Goal: Information Seeking & Learning: Learn about a topic

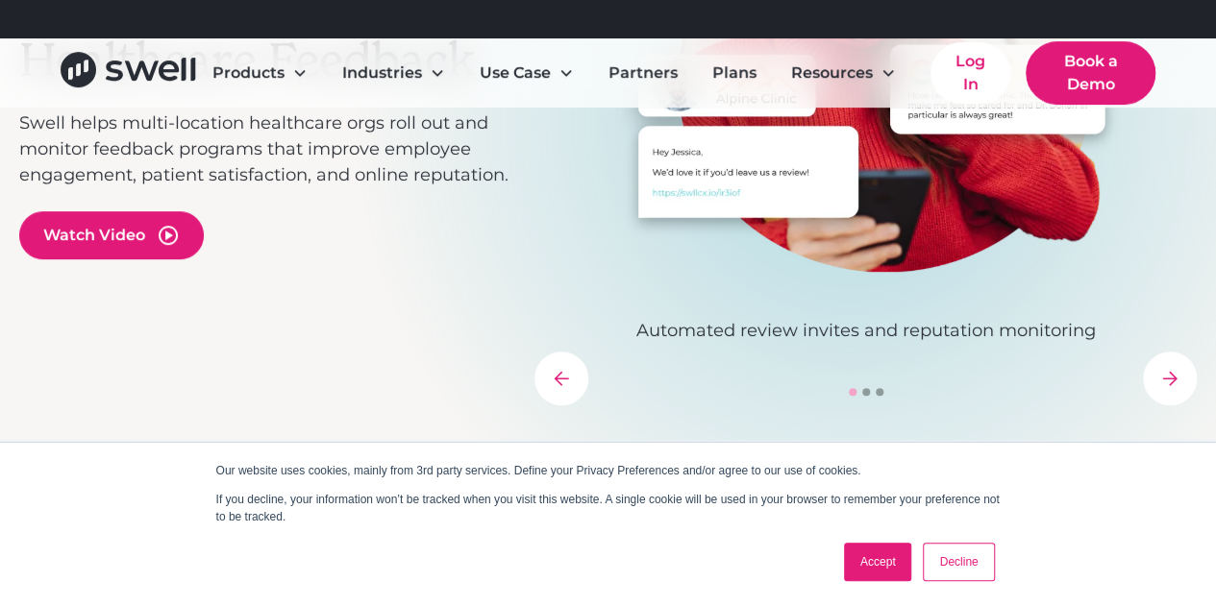
click at [869, 570] on link "Accept" at bounding box center [878, 562] width 68 height 38
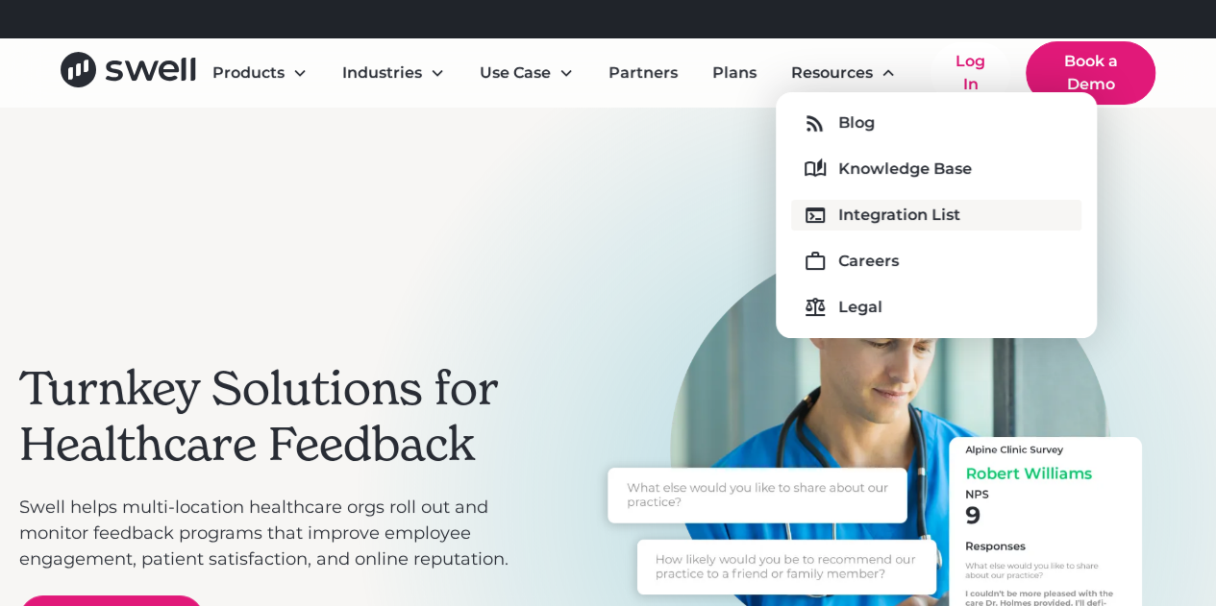
drag, startPoint x: 821, startPoint y: 72, endPoint x: 891, endPoint y: 219, distance: 162.9
click at [891, 92] on div "Resources Blog Knowledge Base Integration List Careers Legal" at bounding box center [844, 73] width 136 height 38
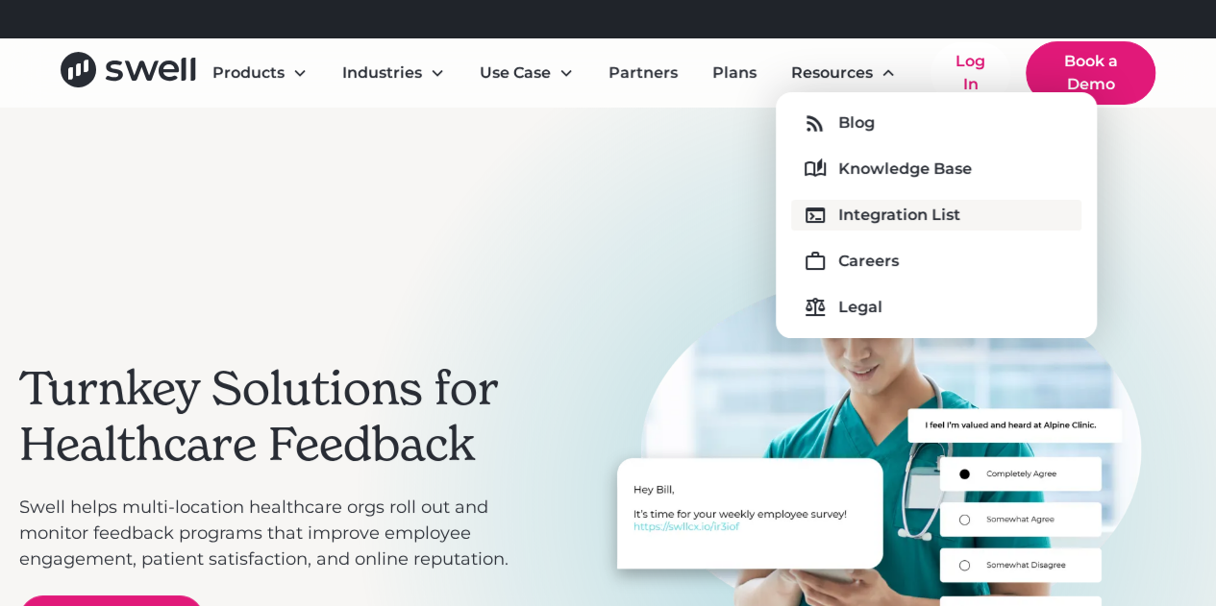
click at [889, 214] on div "Integration List" at bounding box center [899, 215] width 122 height 23
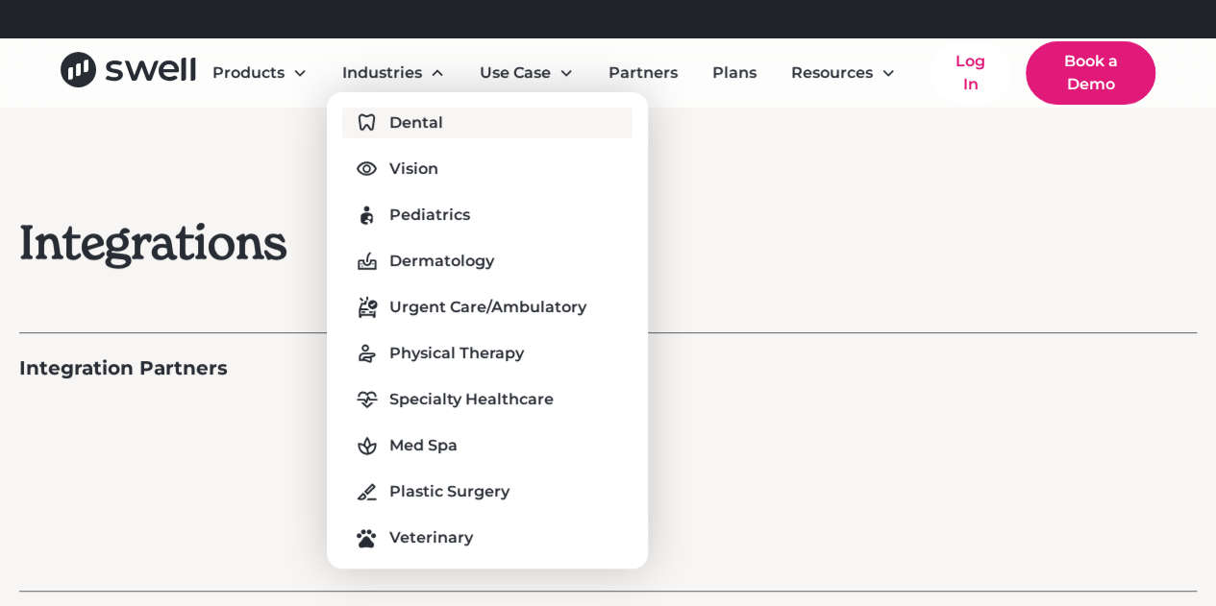
click at [431, 120] on div "Dental" at bounding box center [416, 122] width 54 height 23
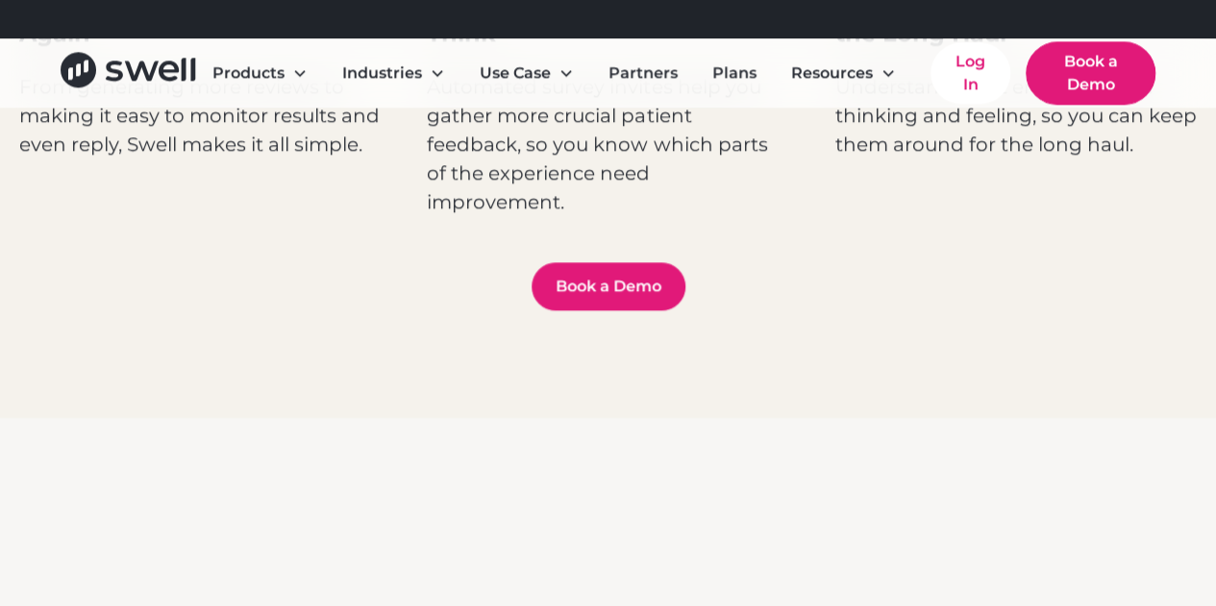
scroll to position [1345, 0]
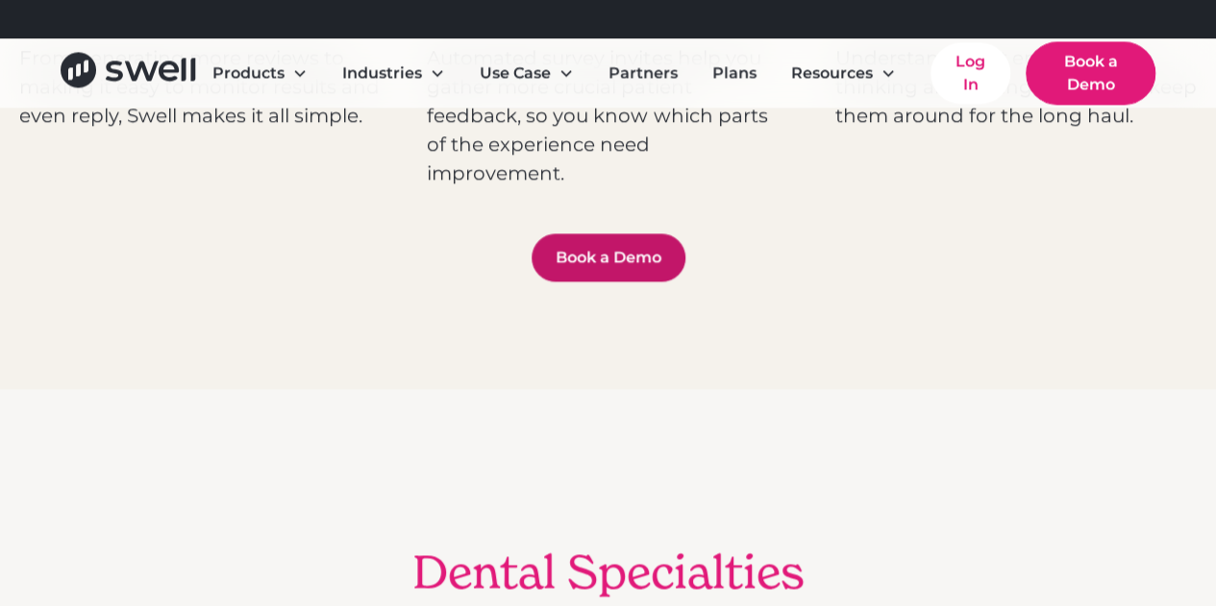
click at [588, 239] on link "Book a Demo" at bounding box center [608, 258] width 154 height 48
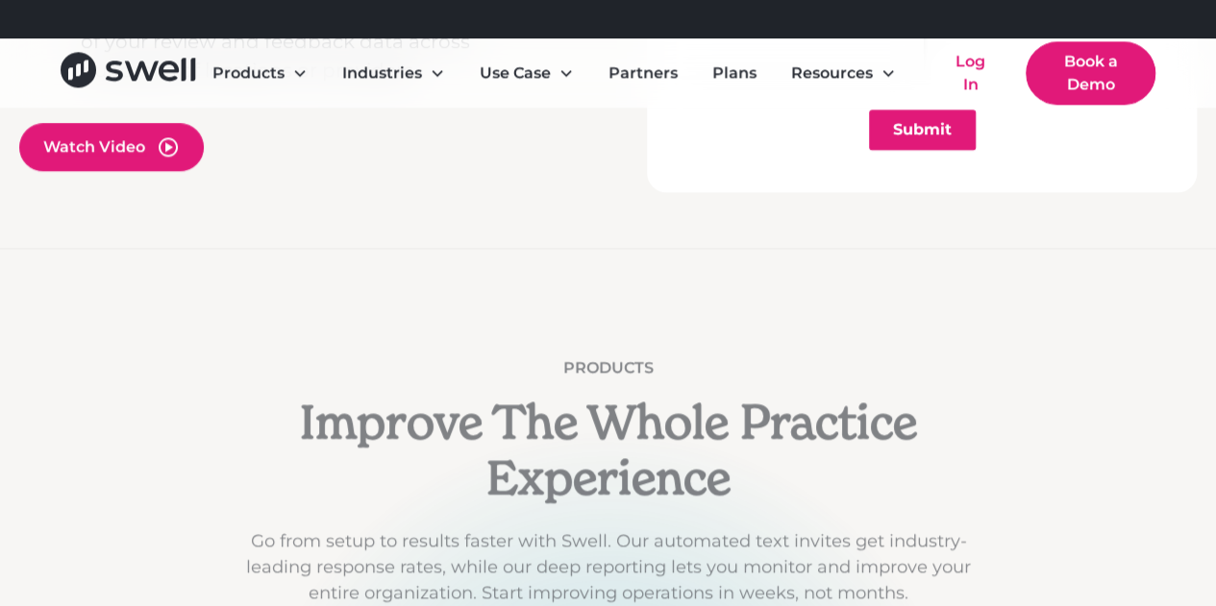
scroll to position [1057, 0]
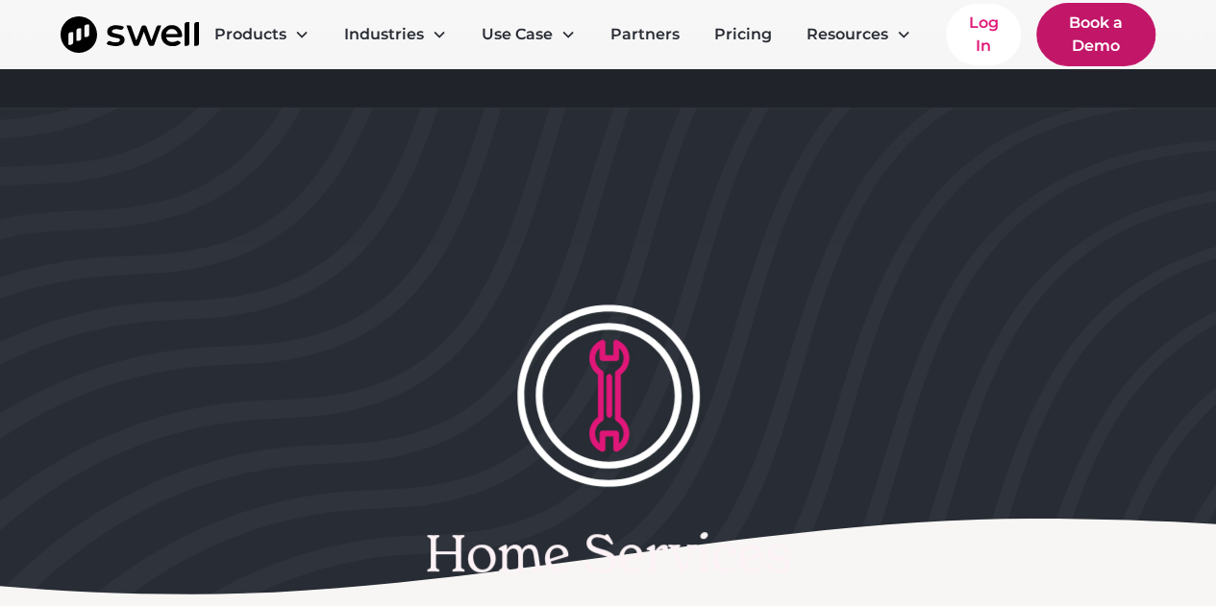
click at [1111, 43] on link "Book a Demo" at bounding box center [1095, 34] width 119 height 63
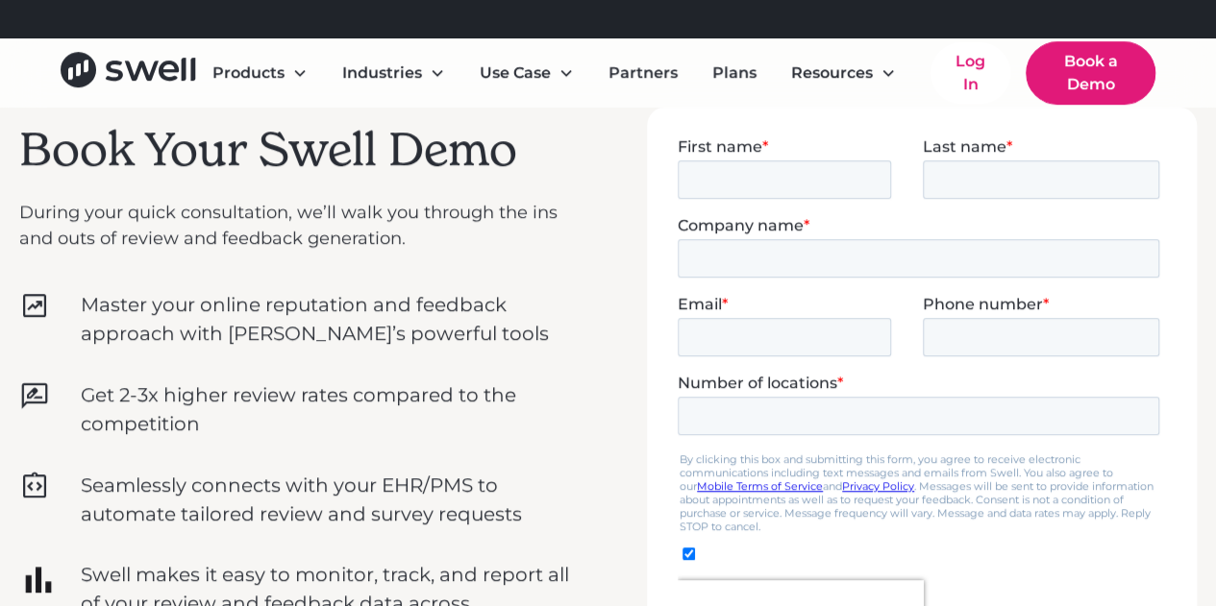
scroll to position [370, 0]
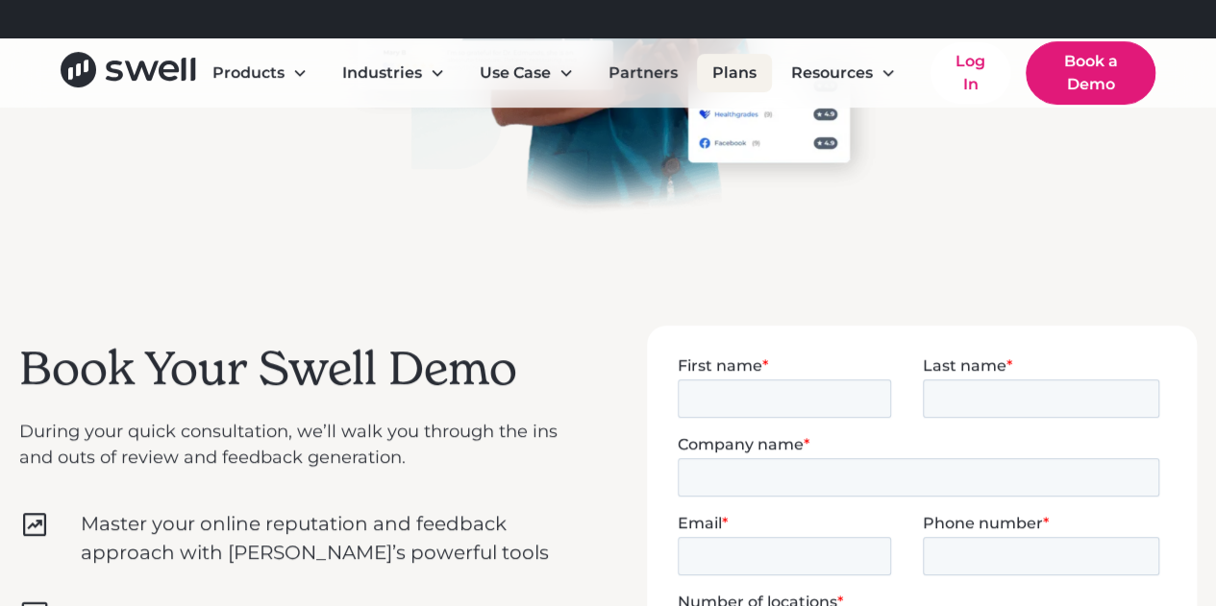
click at [764, 76] on link "Plans" at bounding box center [734, 73] width 75 height 38
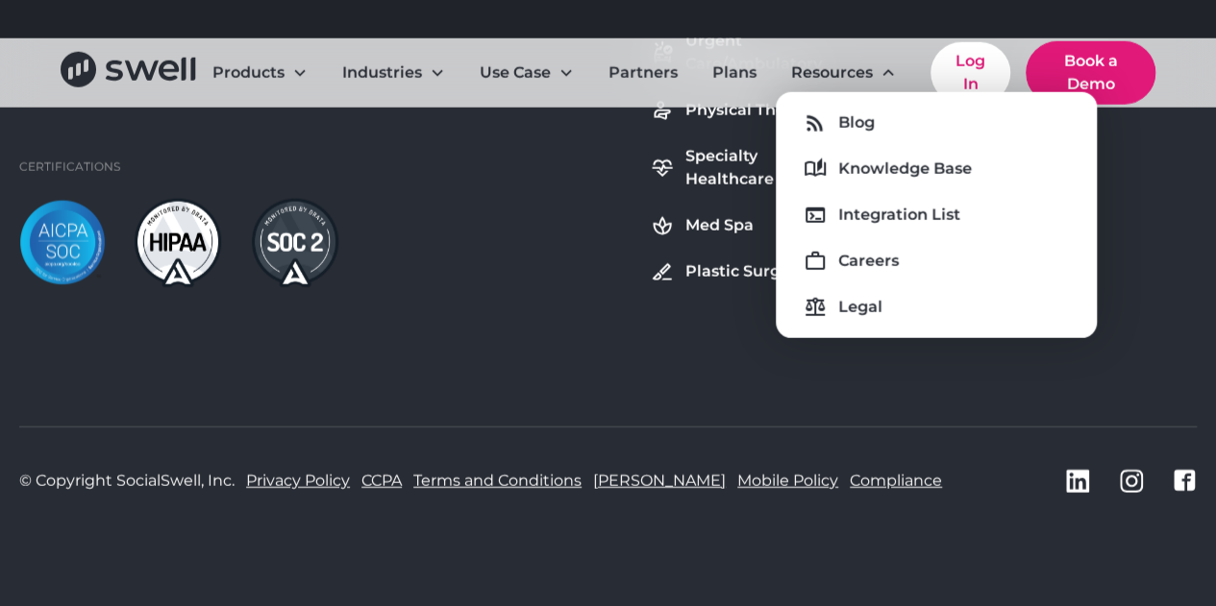
scroll to position [2528, 0]
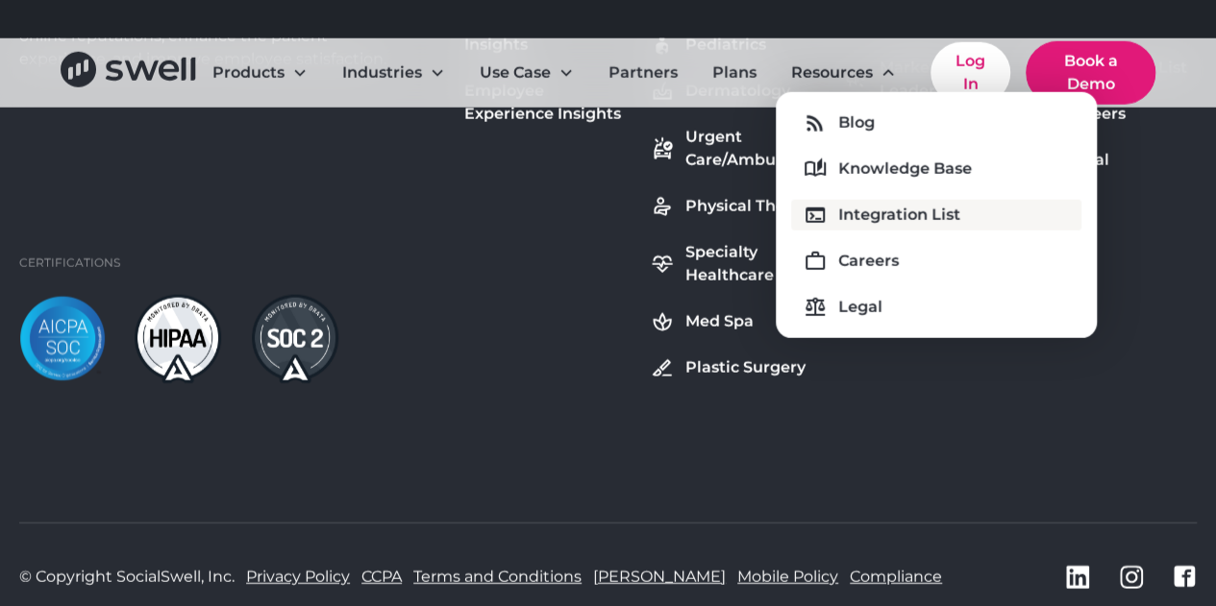
click at [911, 226] on div "Integration List" at bounding box center [899, 215] width 122 height 23
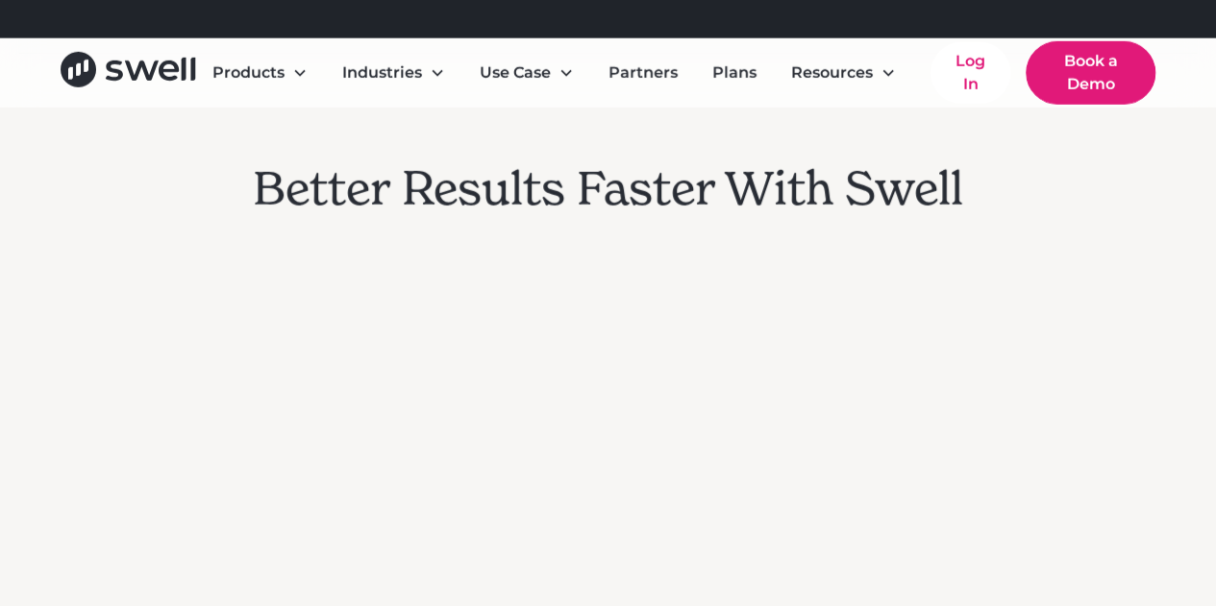
scroll to position [2979, 0]
